Goal: Information Seeking & Learning: Find contact information

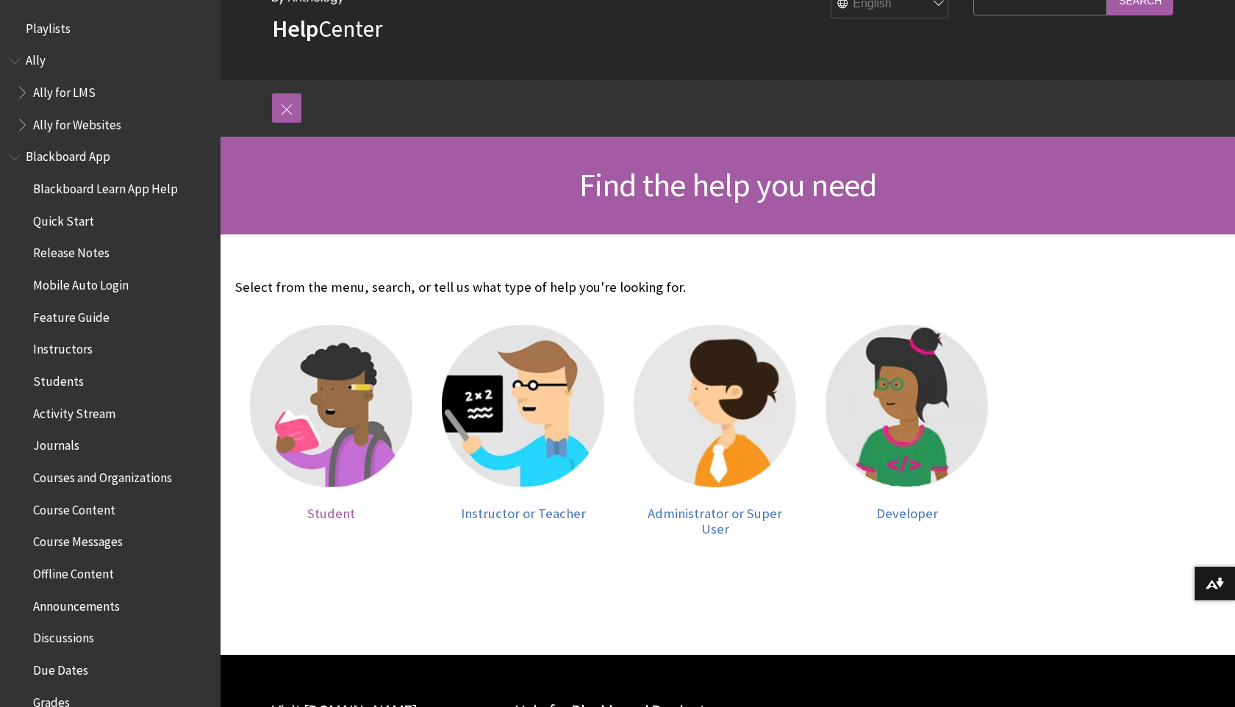
scroll to position [87, 0]
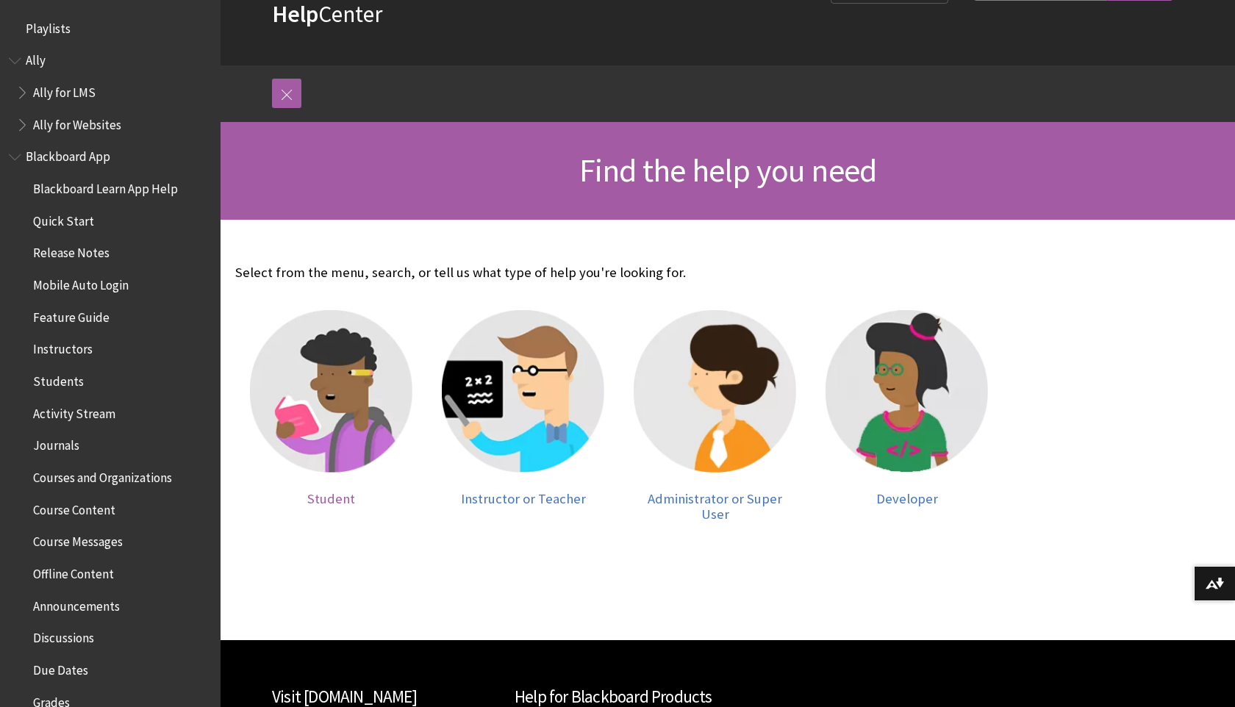
click at [344, 431] on img at bounding box center [331, 391] width 162 height 162
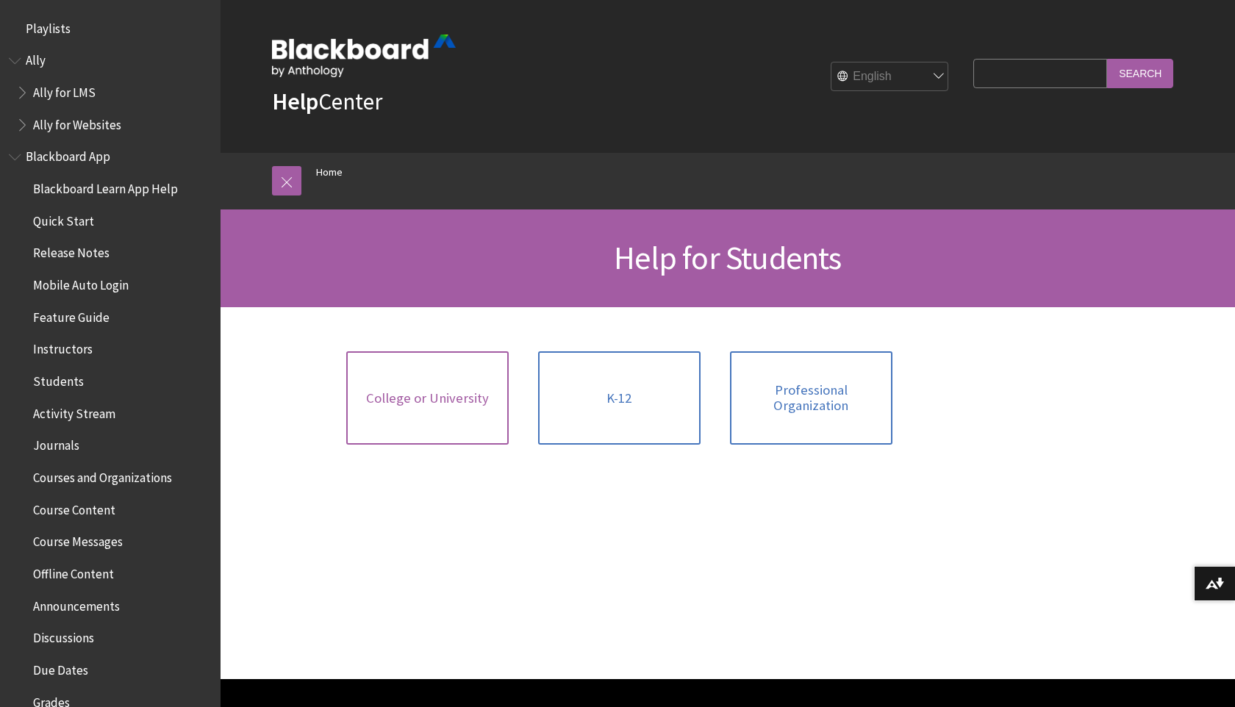
click at [455, 407] on link "College or University" at bounding box center [427, 397] width 162 height 93
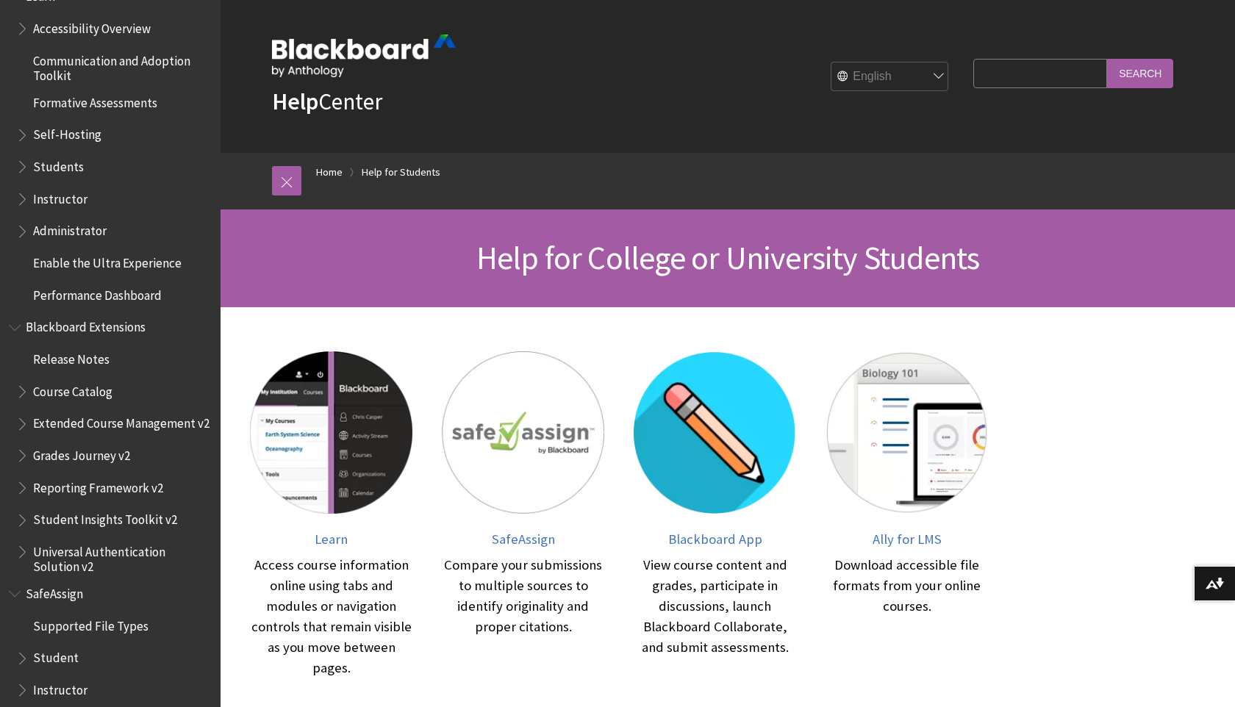
scroll to position [1327, 0]
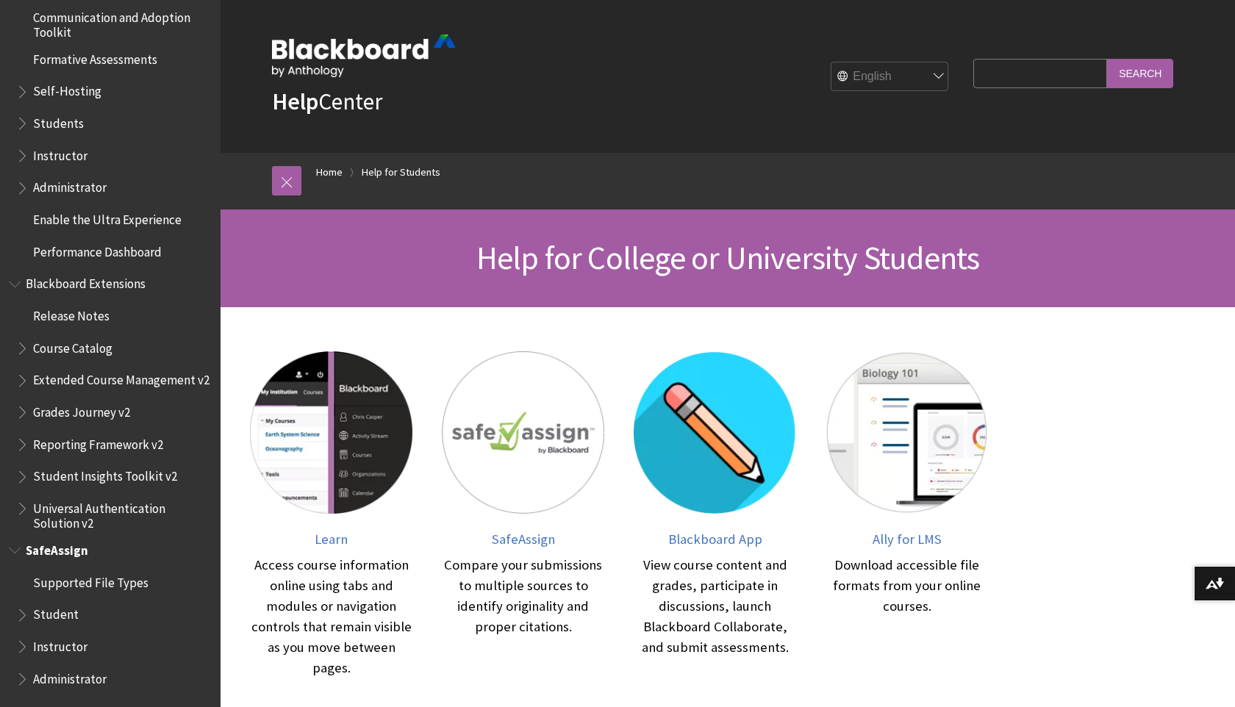
click at [61, 620] on span "Student" at bounding box center [56, 613] width 46 height 20
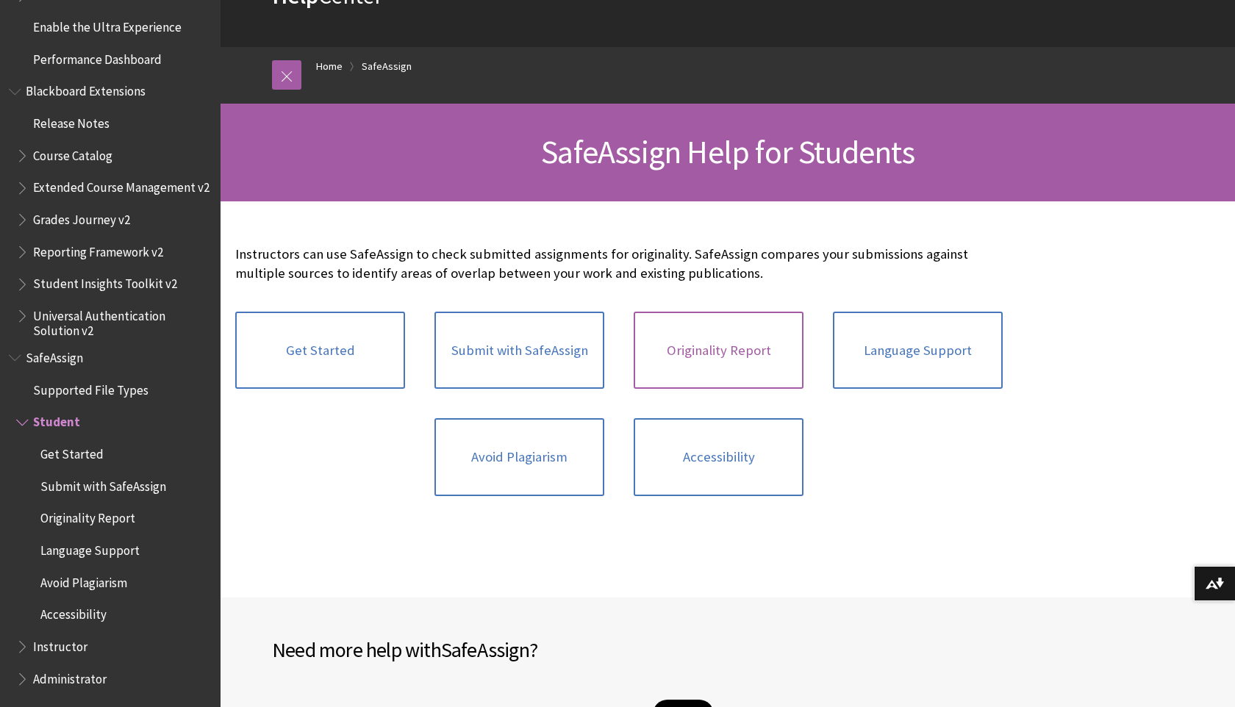
scroll to position [556, 0]
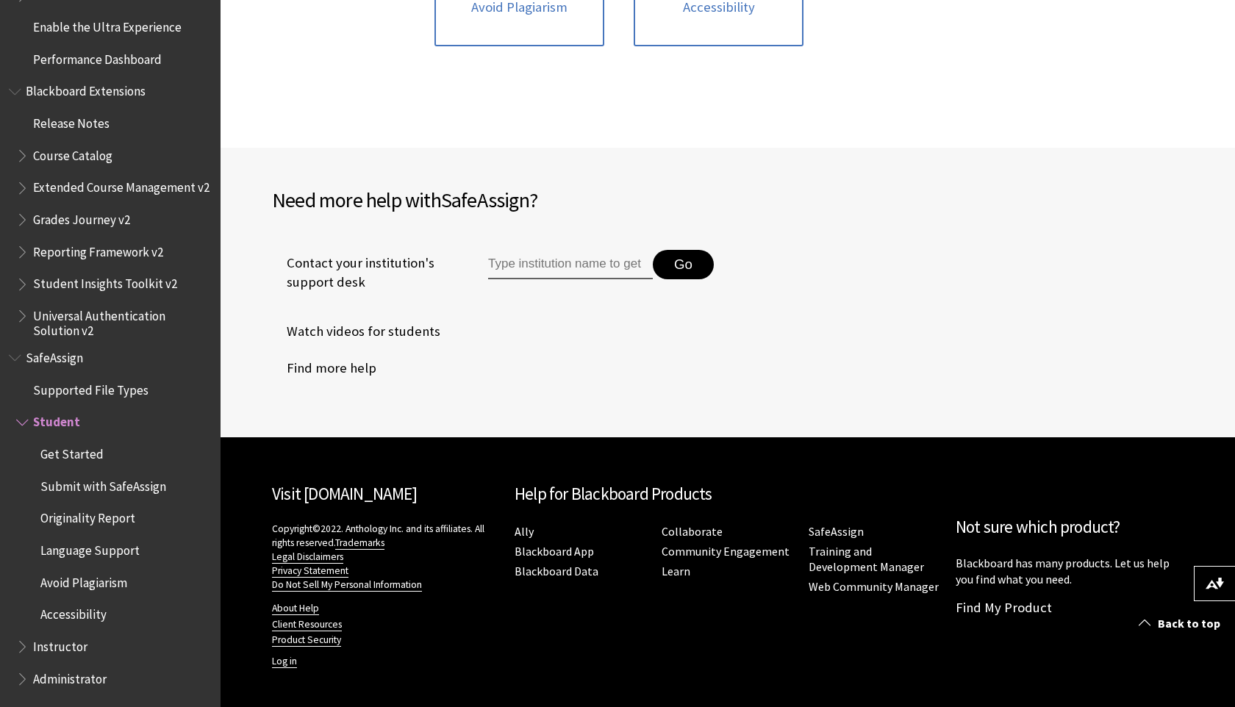
click at [554, 637] on div "Visit Blackboard.com Copyright©2022. Anthology Inc. and its affiliates. All rig…" at bounding box center [727, 572] width 941 height 270
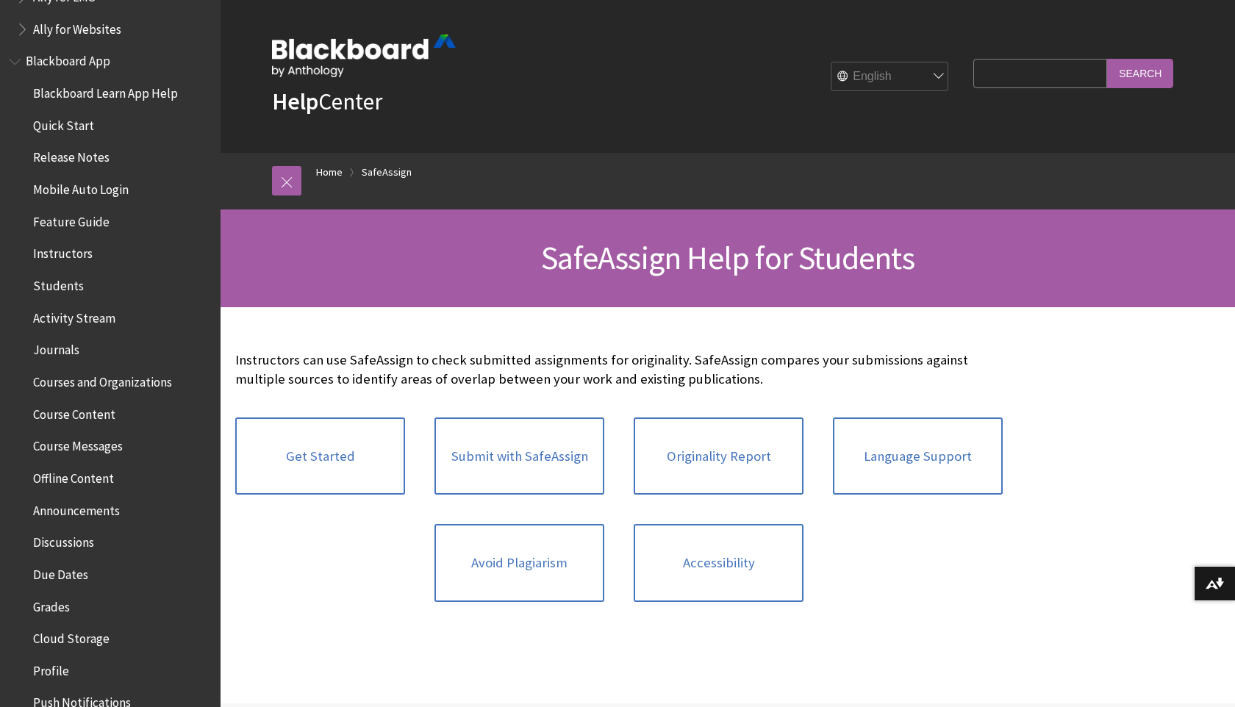
scroll to position [0, 0]
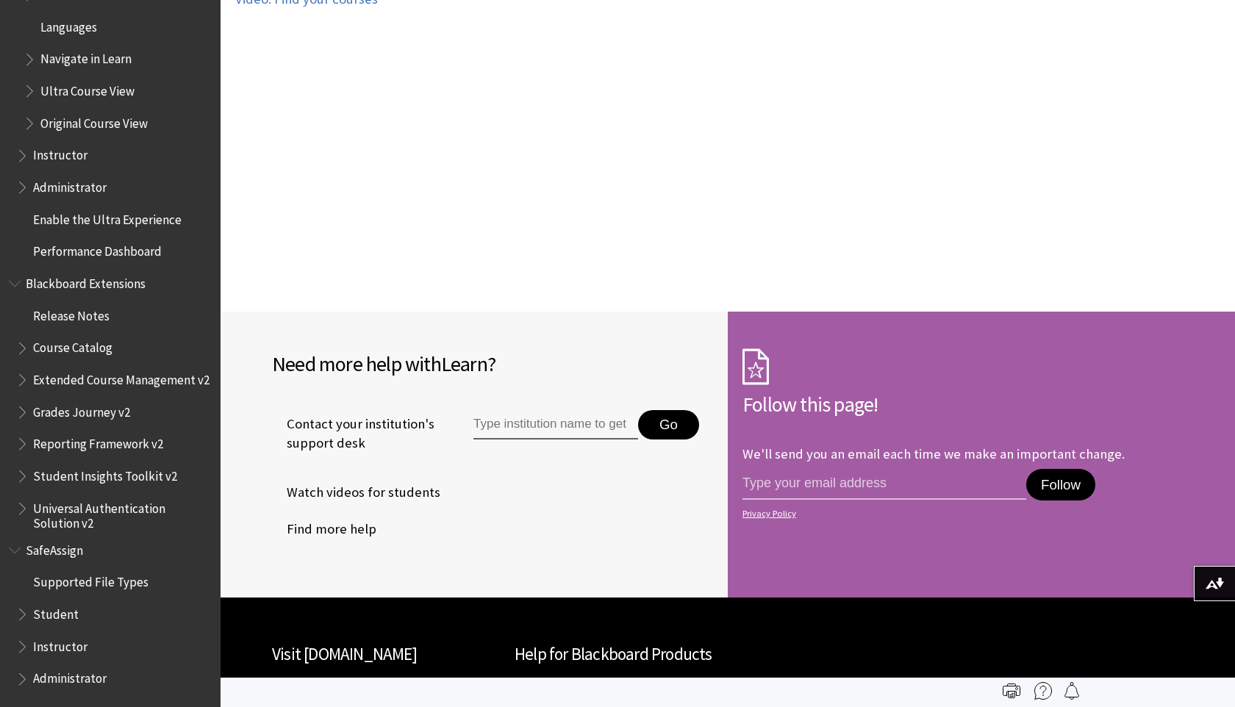
scroll to position [2961, 0]
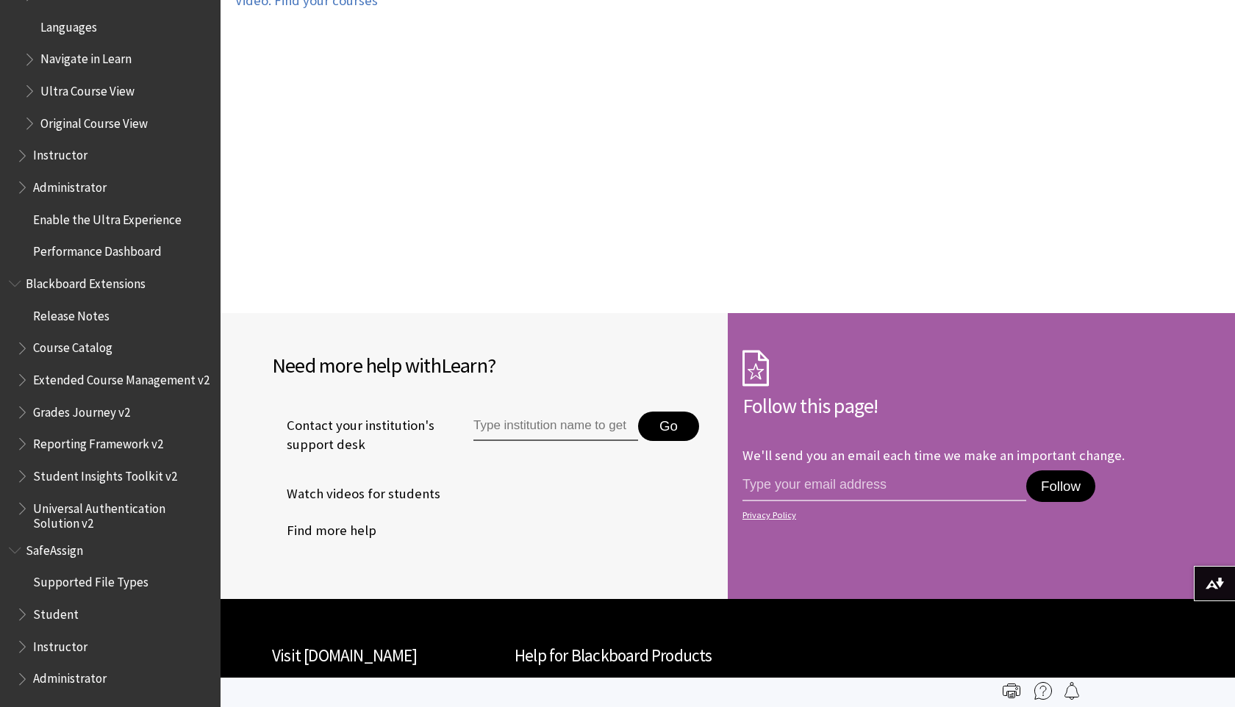
click at [333, 426] on span "Contact your institution's support desk" at bounding box center [356, 435] width 168 height 38
click at [362, 416] on span "Contact your institution's support desk" at bounding box center [356, 435] width 168 height 38
click at [549, 412] on input "Type institution name to get support" at bounding box center [555, 426] width 165 height 29
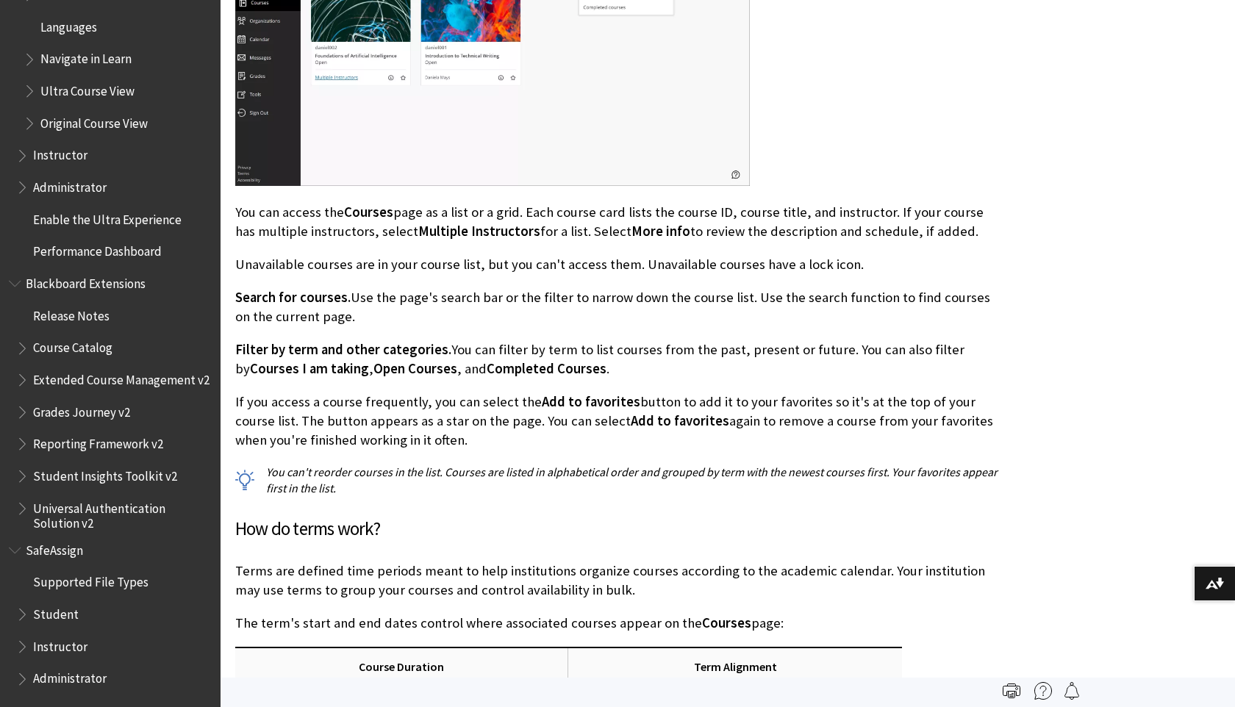
scroll to position [0, 0]
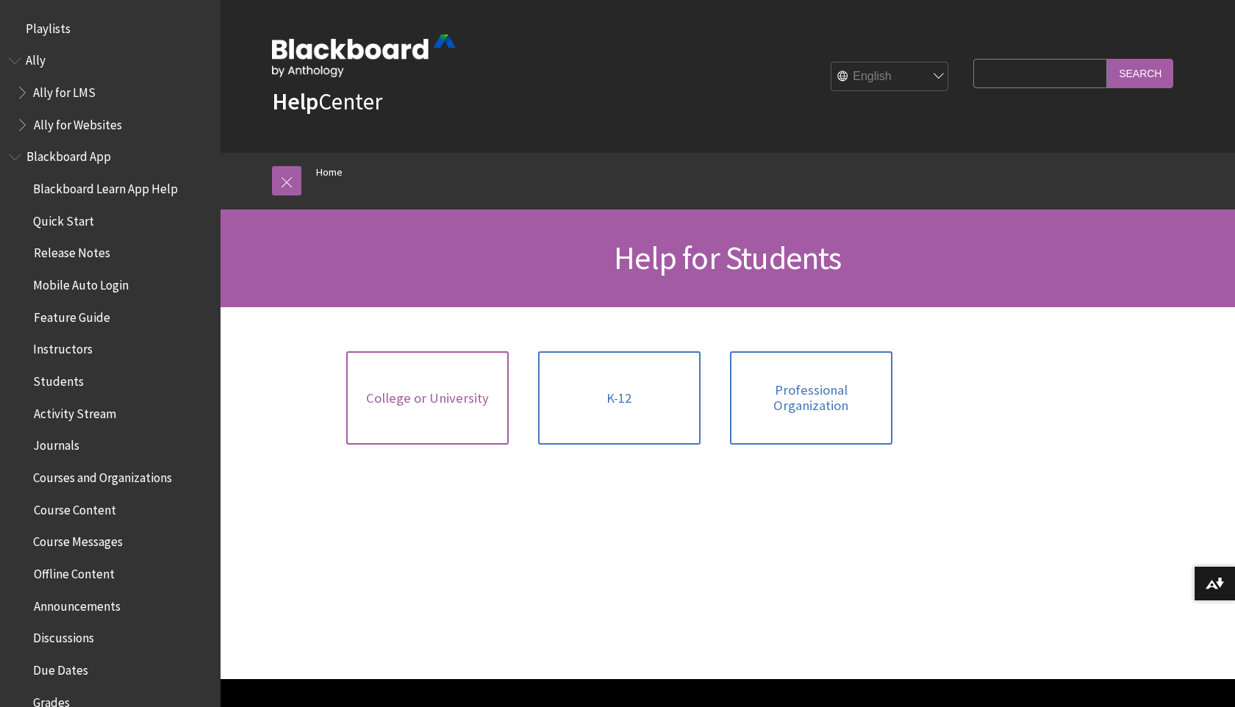
click at [390, 407] on link "College or University" at bounding box center [427, 397] width 162 height 93
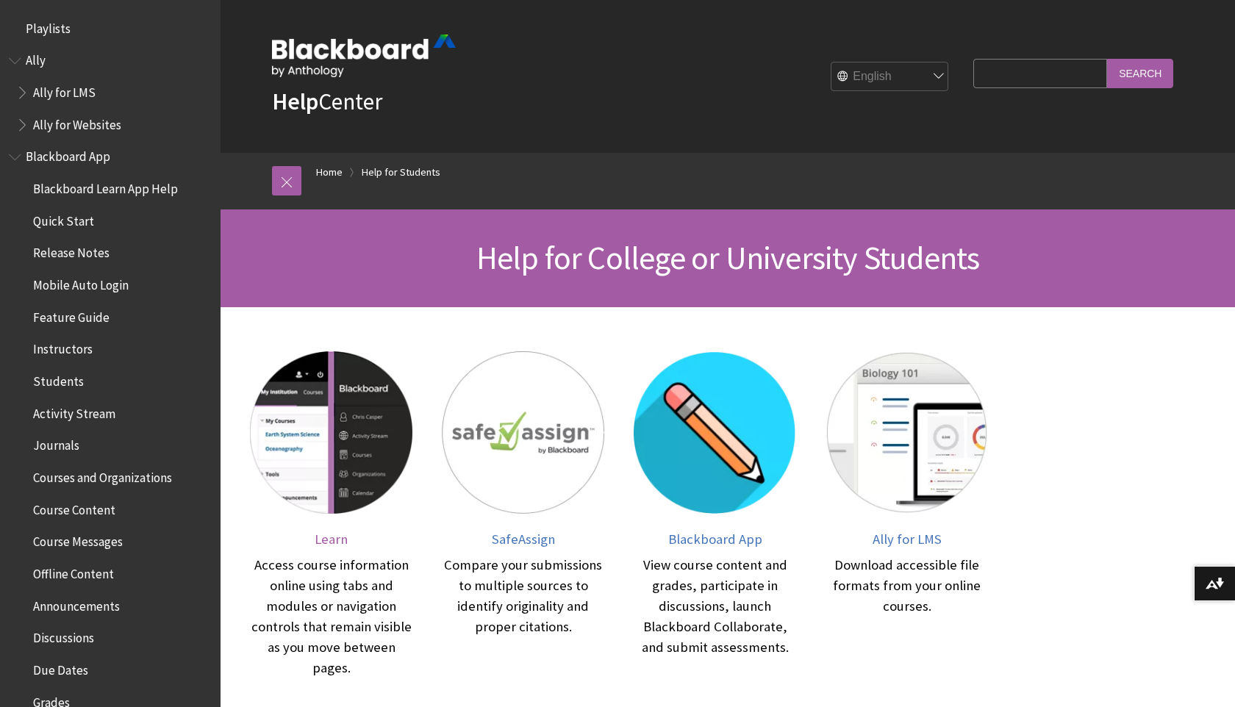
click at [379, 456] on img at bounding box center [331, 432] width 162 height 162
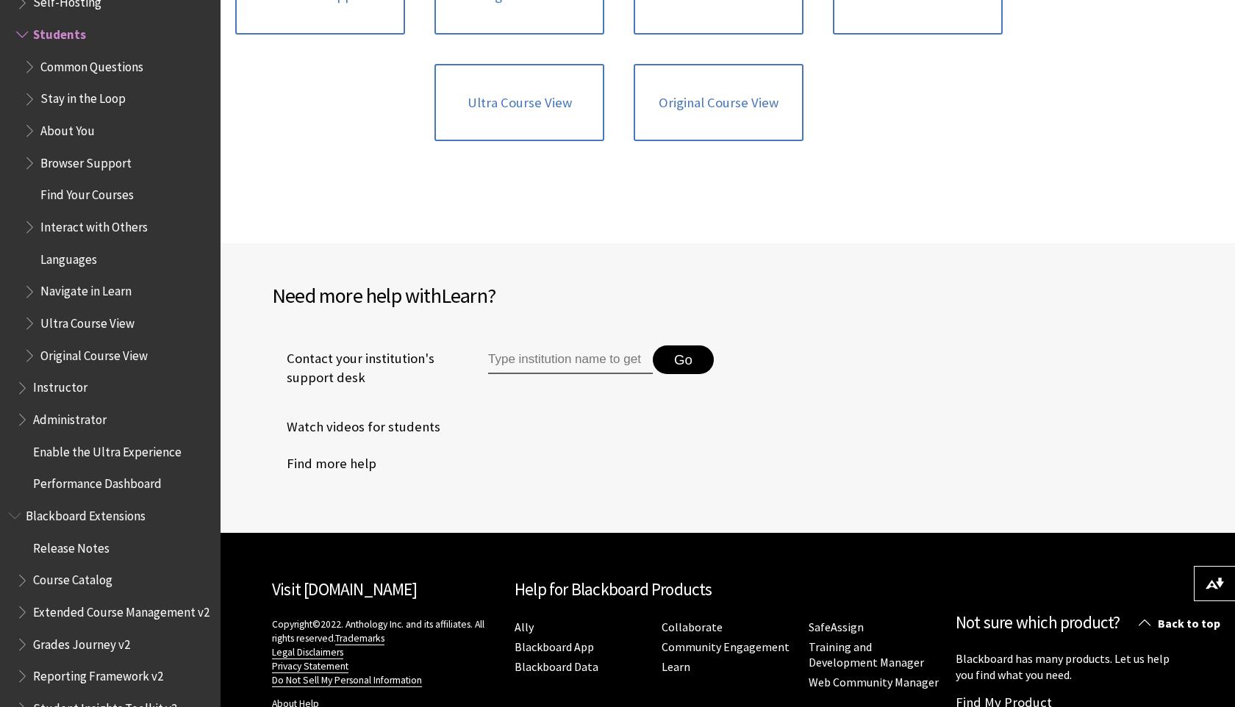
scroll to position [1782, 0]
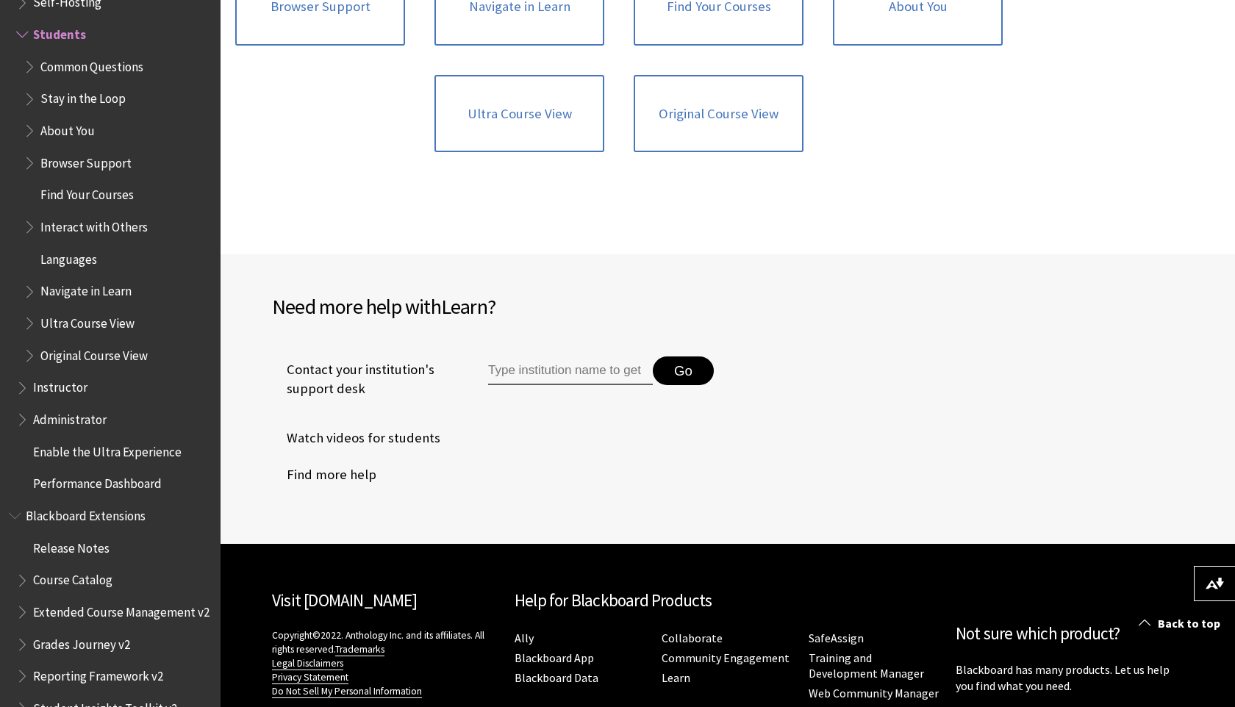
click at [544, 362] on input "Type institution name to get support" at bounding box center [570, 370] width 165 height 29
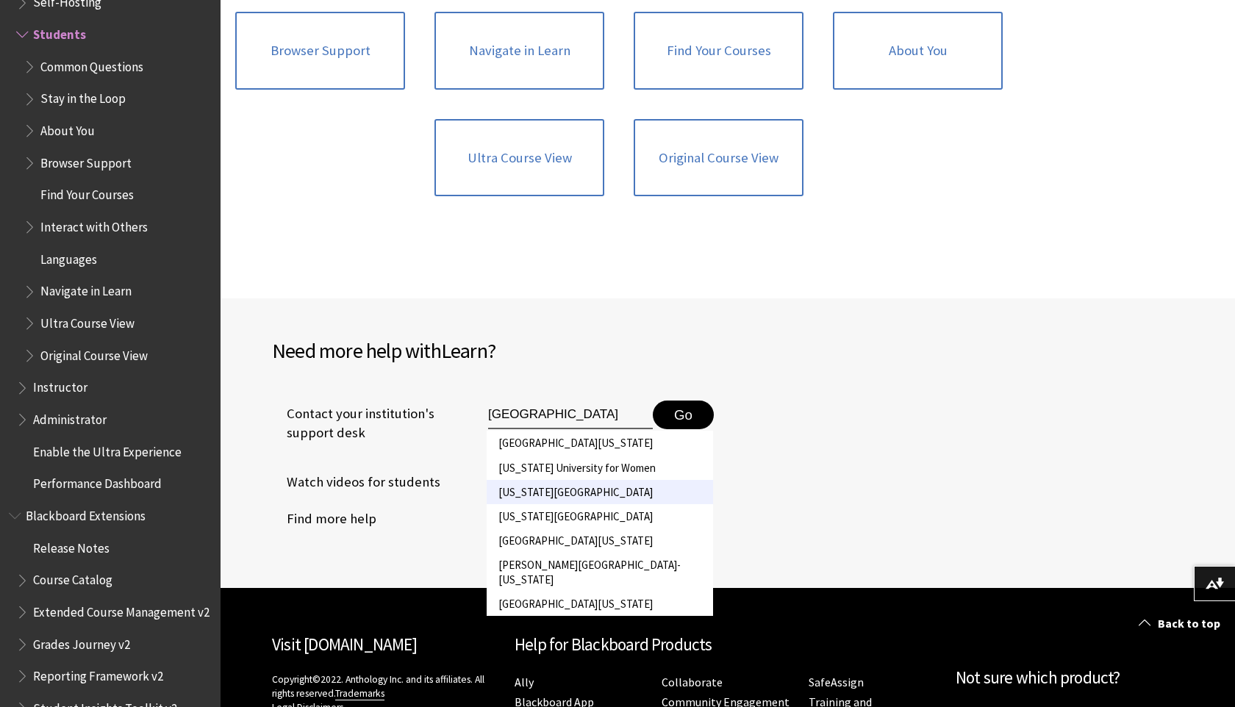
scroll to position [1724, 0]
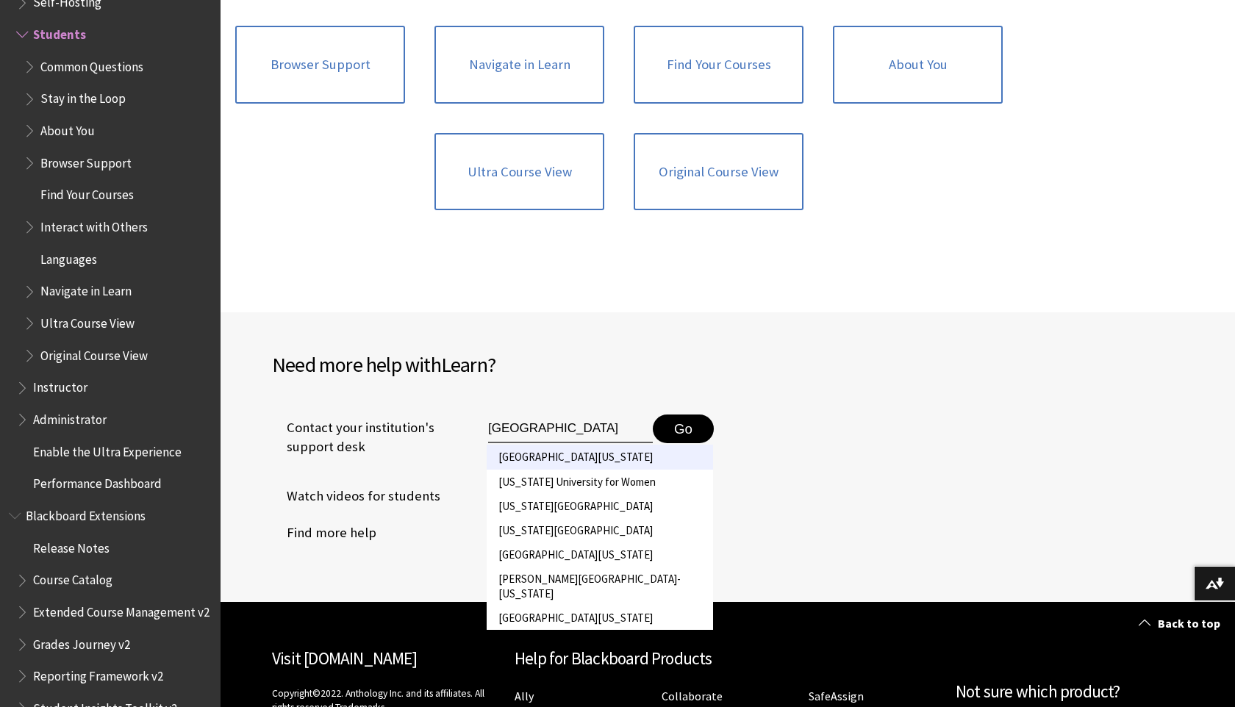
type input "[GEOGRAPHIC_DATA]"
click at [614, 462] on li "[GEOGRAPHIC_DATA][US_STATE]" at bounding box center [600, 457] width 226 height 24
